Goal: Task Accomplishment & Management: Manage account settings

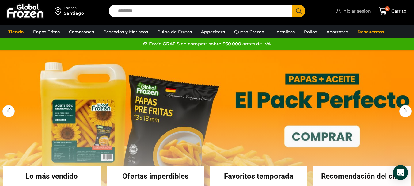
click at [369, 9] on span "Iniciar sesión" at bounding box center [355, 11] width 30 height 6
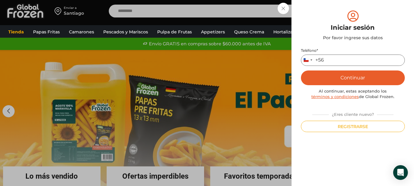
click at [373, 57] on input "Teléfono *" at bounding box center [353, 59] width 104 height 11
type input "*********"
click at [367, 74] on button "Continuar" at bounding box center [353, 77] width 104 height 15
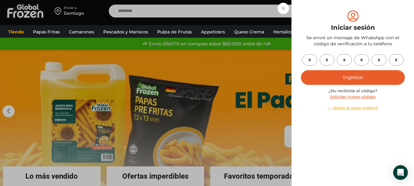
click at [302, 57] on div at bounding box center [353, 59] width 104 height 11
click at [304, 58] on input "text" at bounding box center [309, 59] width 15 height 11
type input "*"
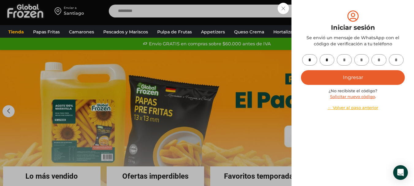
type input "*"
click at [301, 70] on button "Ingresar" at bounding box center [353, 77] width 104 height 15
